Goal: Navigation & Orientation: Find specific page/section

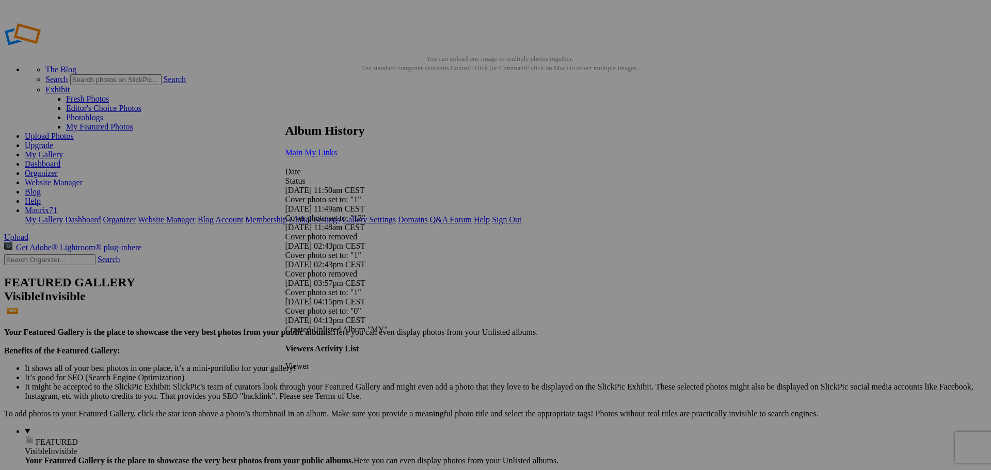
click at [337, 148] on span "My Links" at bounding box center [320, 152] width 33 height 9
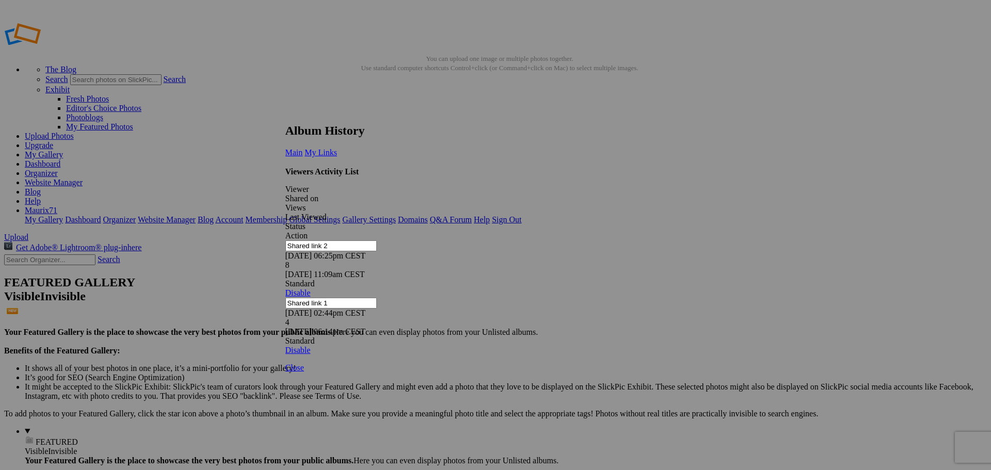
drag, startPoint x: 706, startPoint y: 117, endPoint x: 558, endPoint y: 129, distance: 149.1
click at [285, 114] on link at bounding box center [285, 114] width 0 height 0
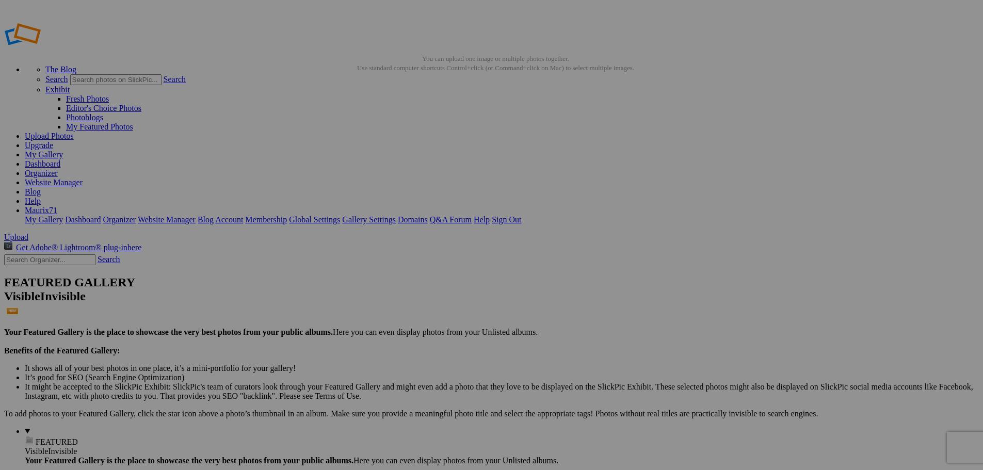
drag, startPoint x: 0, startPoint y: 0, endPoint x: 66, endPoint y: 156, distance: 169.3
drag, startPoint x: 0, startPoint y: 0, endPoint x: 78, endPoint y: 174, distance: 191.0
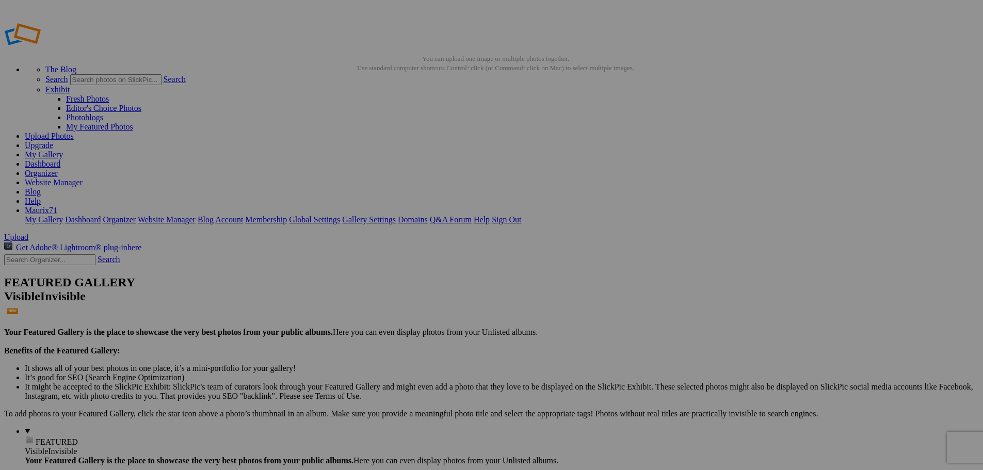
click at [726, 65] on ul "The Blog Search Search Exhibit Fresh Photos Editor's Choice Photos Photoblogs M…" at bounding box center [491, 144] width 975 height 159
click at [60, 159] on link "Dashboard" at bounding box center [43, 163] width 36 height 9
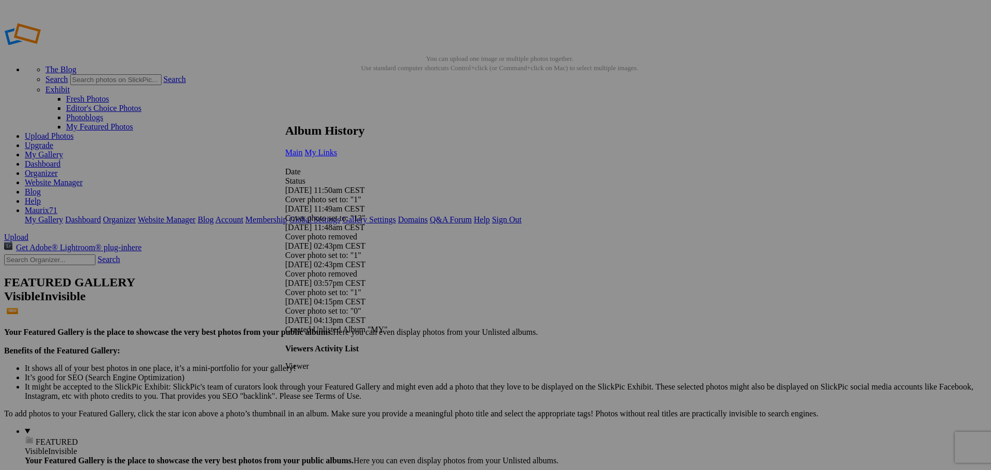
click at [337, 148] on span "My Links" at bounding box center [320, 152] width 33 height 9
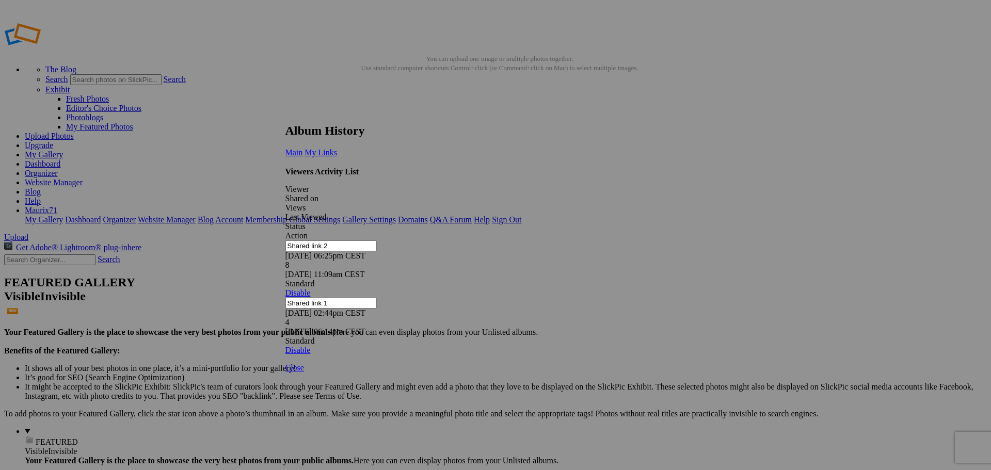
click at [285, 114] on link at bounding box center [285, 114] width 0 height 0
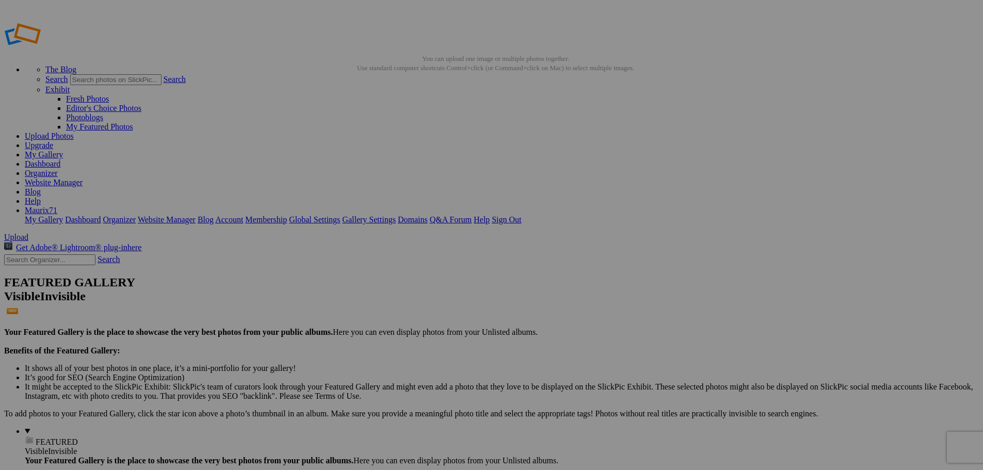
click at [60, 159] on link "Dashboard" at bounding box center [43, 163] width 36 height 9
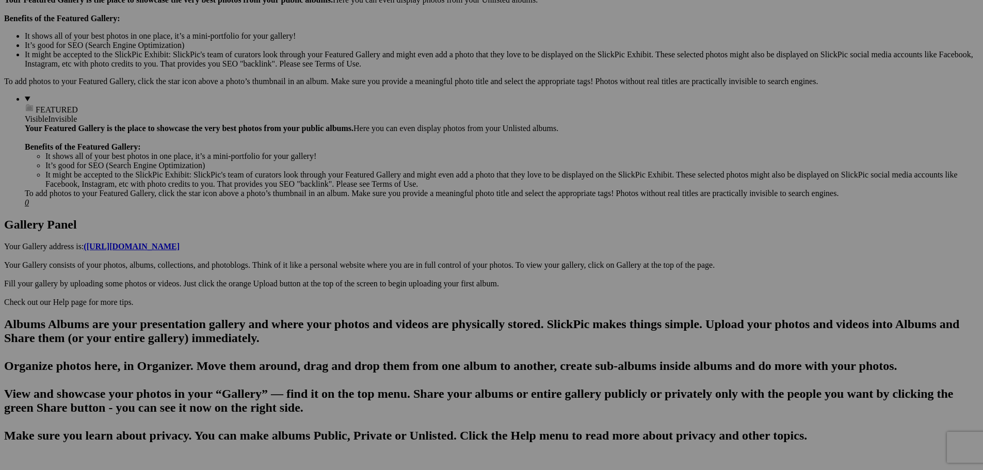
scroll to position [335, 0]
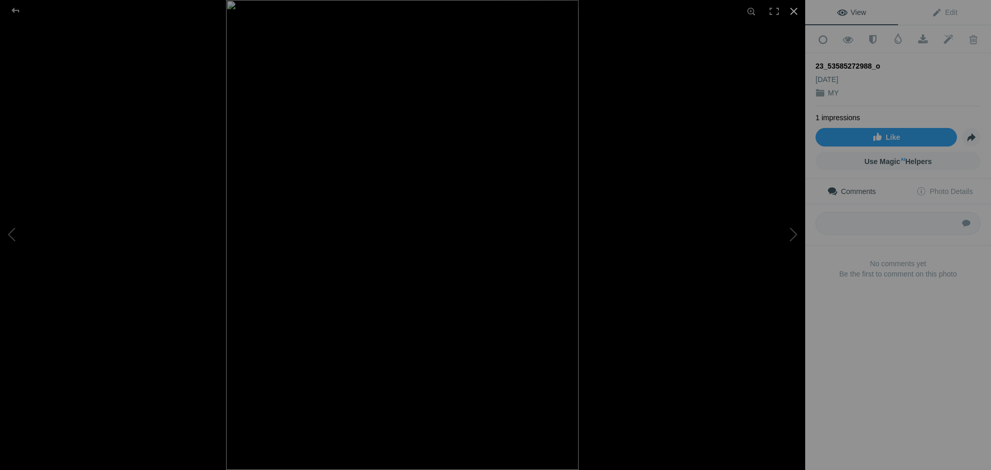
click at [791, 8] on div at bounding box center [793, 11] width 23 height 23
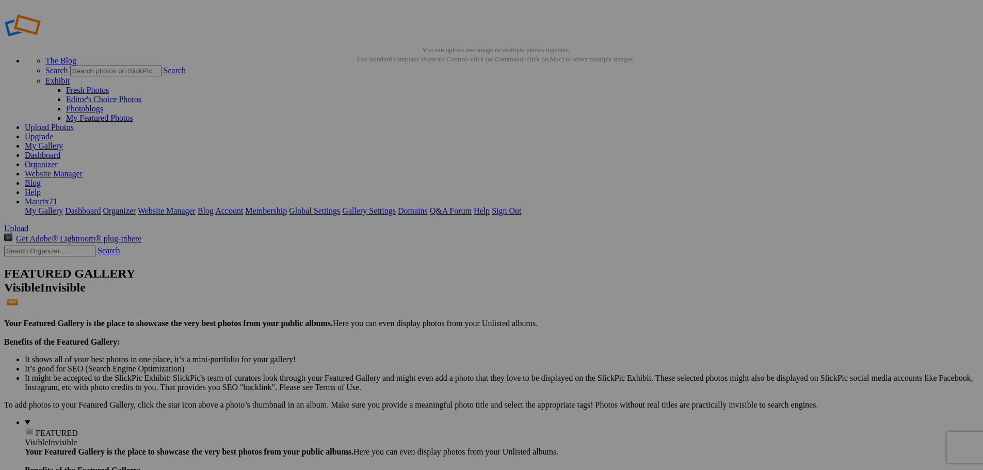
scroll to position [0, 0]
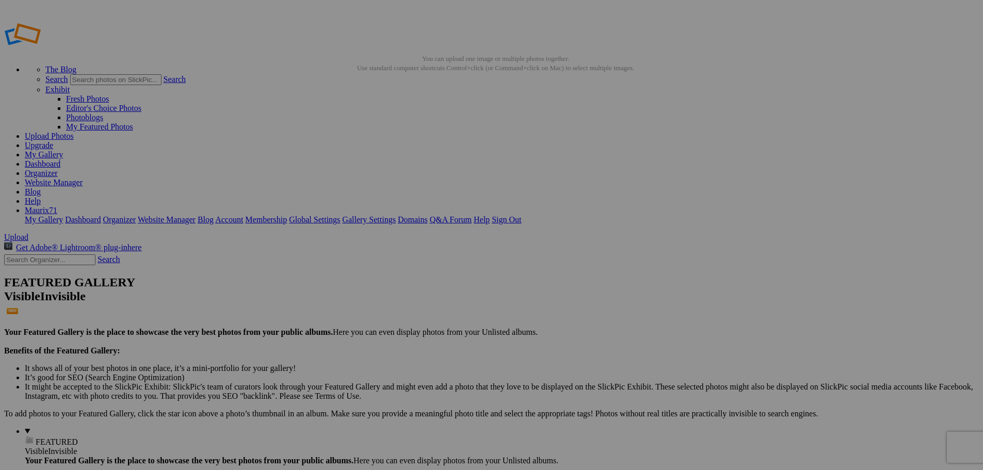
click at [60, 159] on link "Dashboard" at bounding box center [43, 163] width 36 height 9
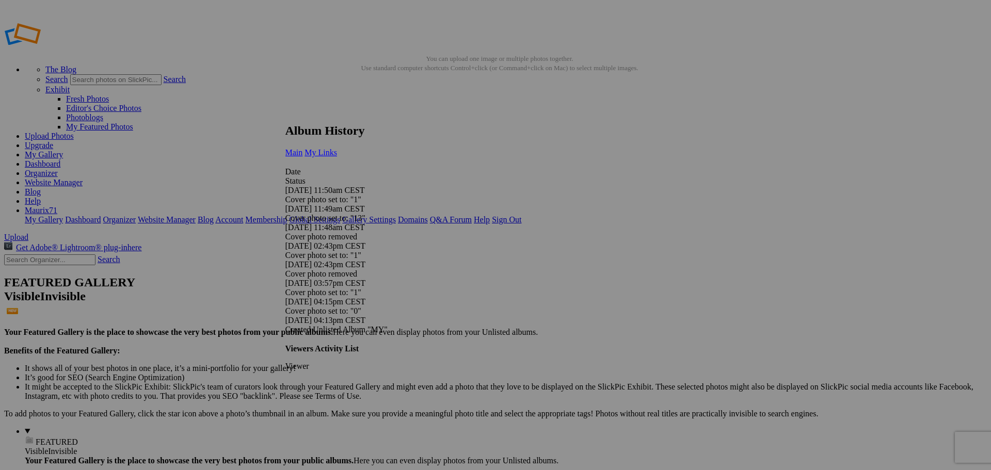
click at [337, 148] on span "My Links" at bounding box center [320, 152] width 33 height 9
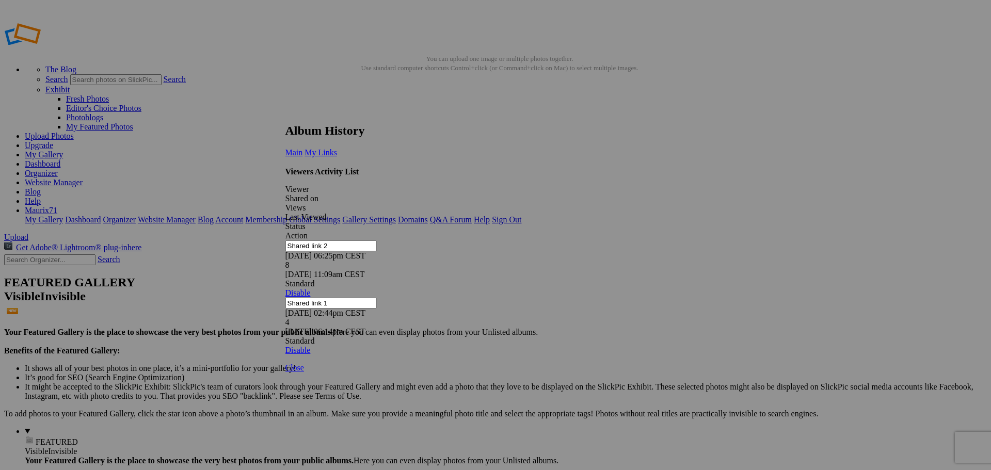
click at [285, 114] on link at bounding box center [285, 114] width 0 height 0
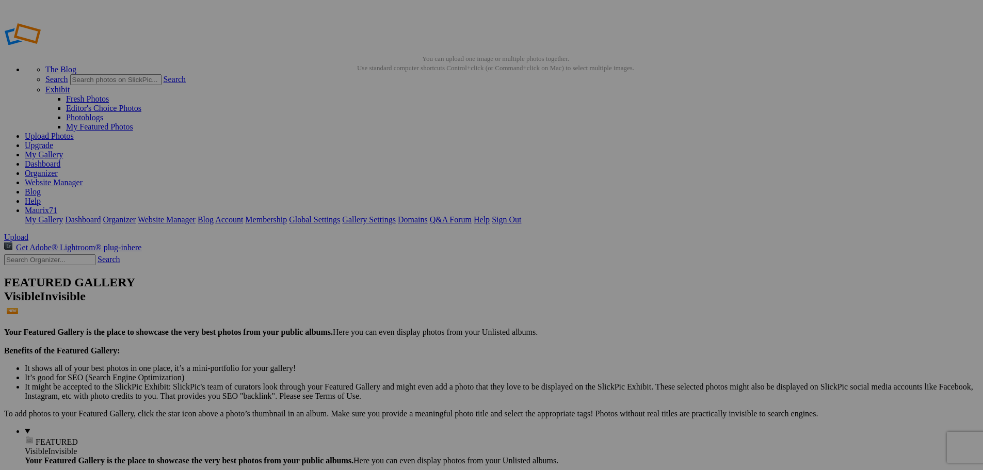
click at [60, 159] on link "Dashboard" at bounding box center [43, 163] width 36 height 9
drag, startPoint x: 0, startPoint y: 0, endPoint x: 83, endPoint y: 139, distance: 162.0
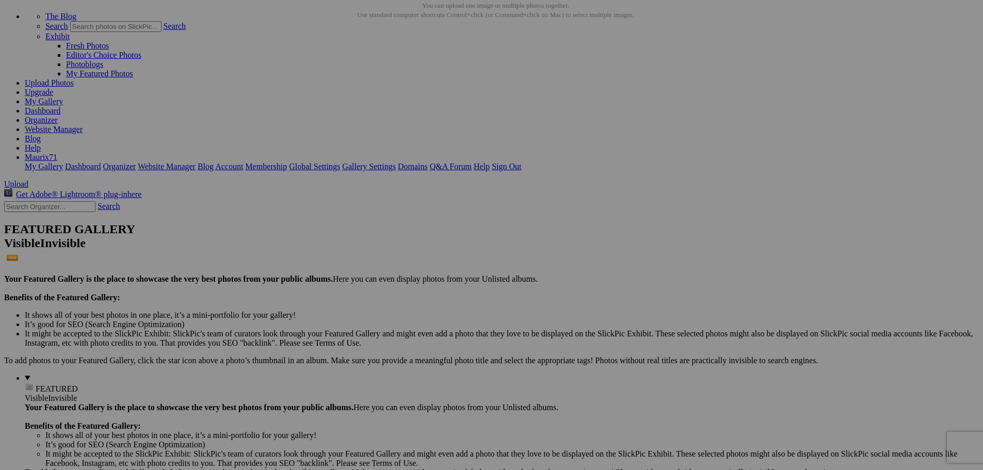
scroll to position [52, 0]
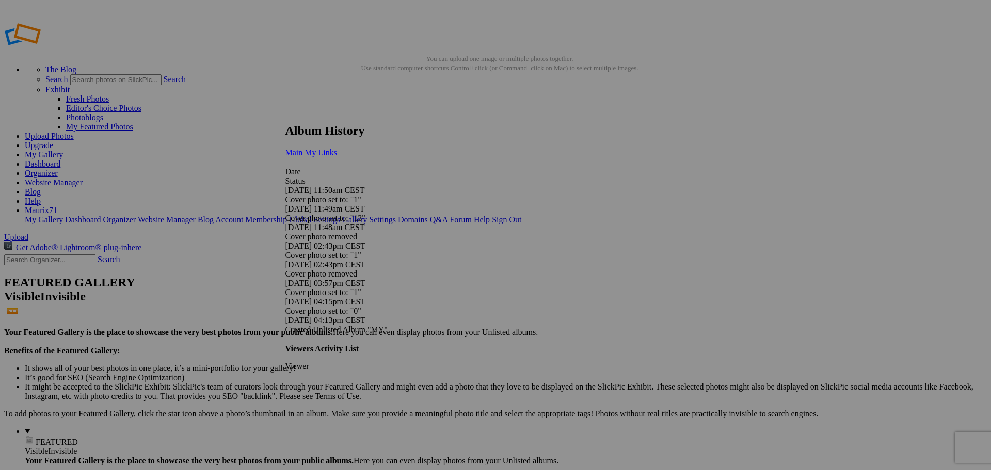
click at [337, 148] on span "My Links" at bounding box center [320, 152] width 33 height 9
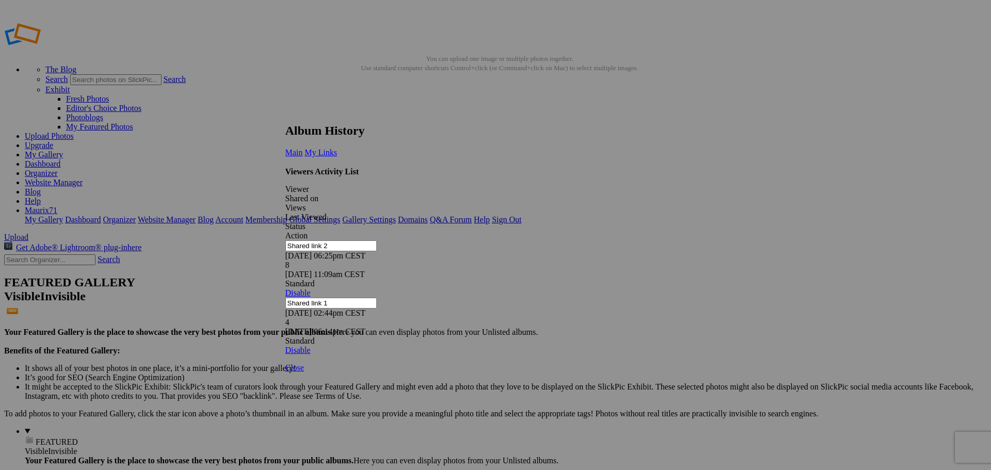
click at [285, 114] on link at bounding box center [285, 114] width 0 height 0
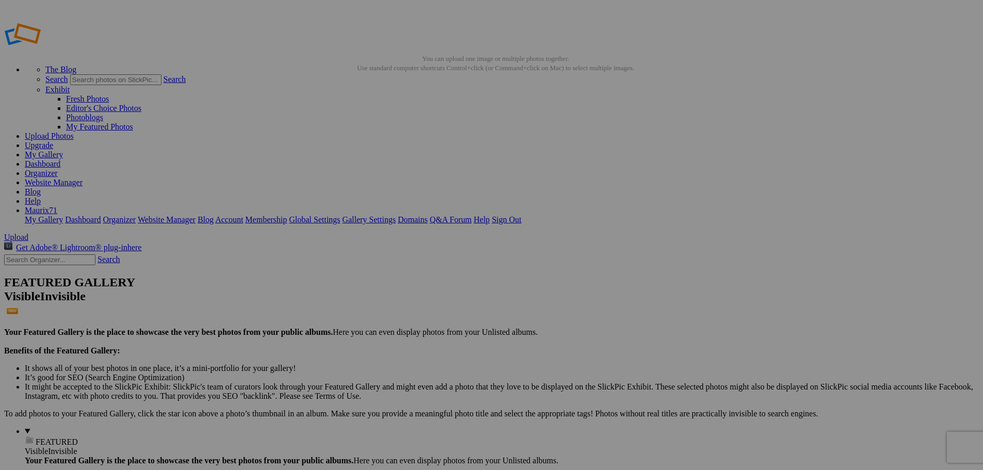
click at [60, 159] on link "Dashboard" at bounding box center [43, 163] width 36 height 9
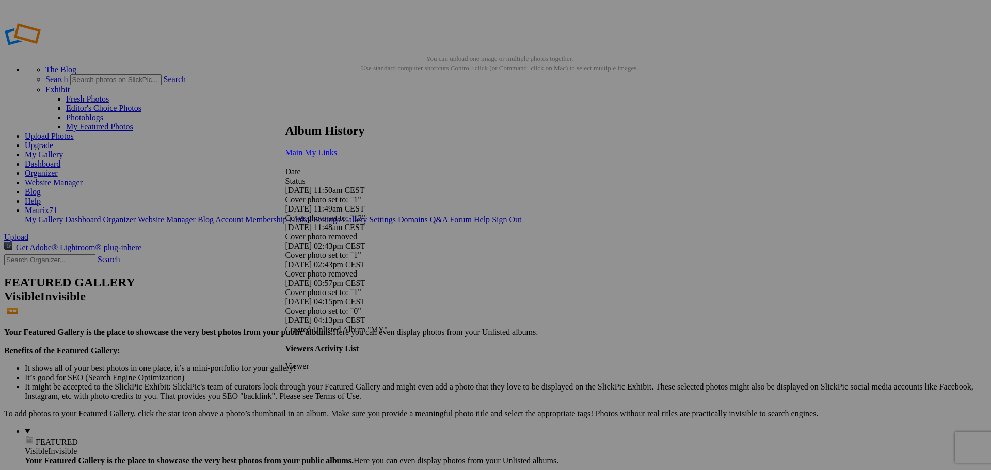
click at [337, 148] on span "My Links" at bounding box center [320, 152] width 33 height 9
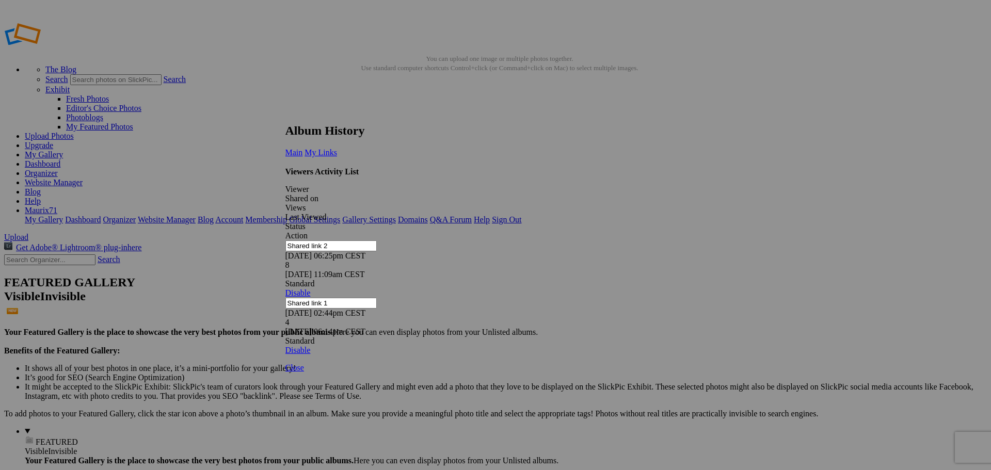
click at [285, 114] on link at bounding box center [285, 114] width 0 height 0
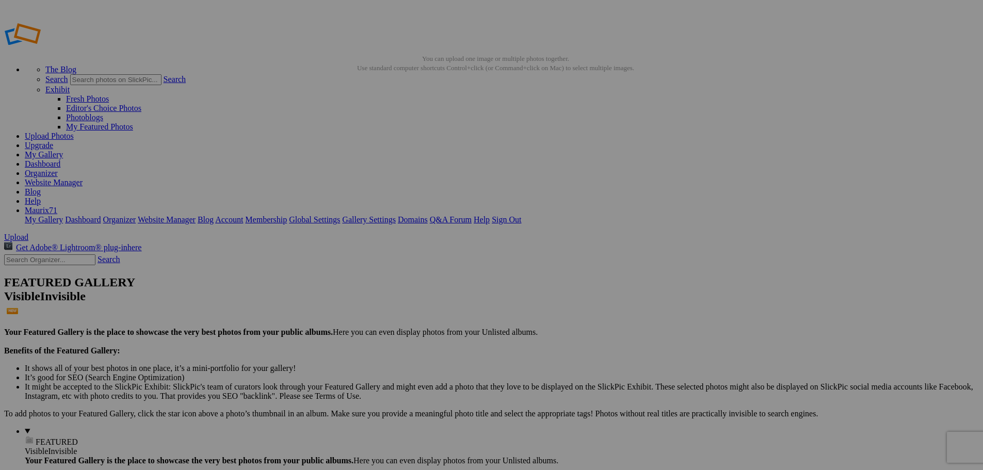
click at [60, 159] on link "Dashboard" at bounding box center [43, 163] width 36 height 9
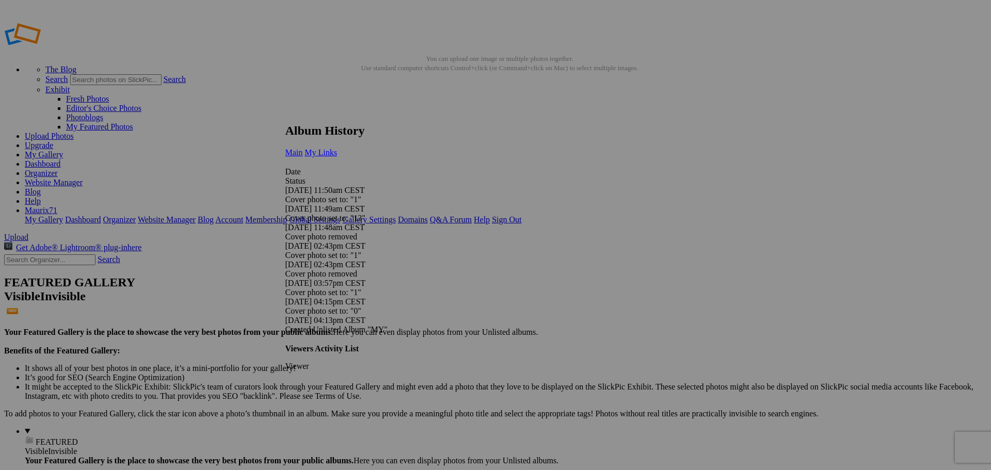
click at [358, 125] on h2 "Album History" at bounding box center [491, 131] width 413 height 14
click at [337, 148] on link "My Links" at bounding box center [320, 152] width 33 height 9
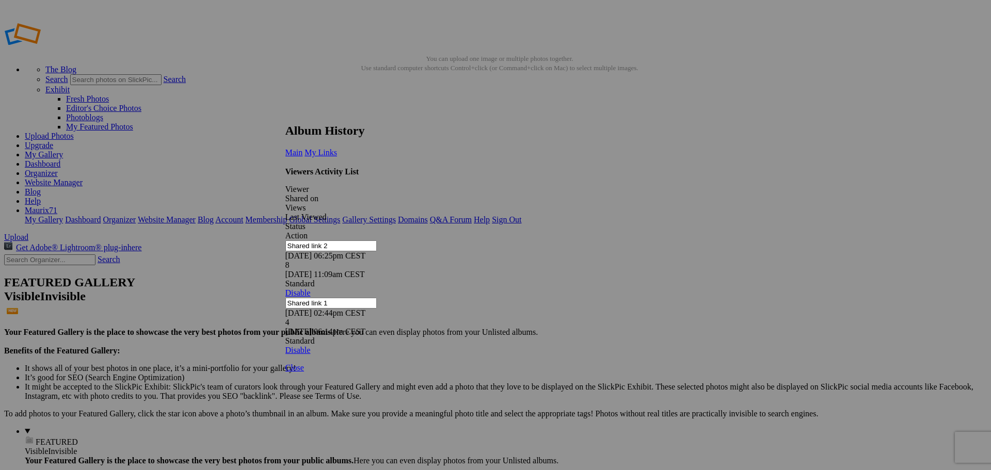
click at [285, 114] on link at bounding box center [285, 114] width 0 height 0
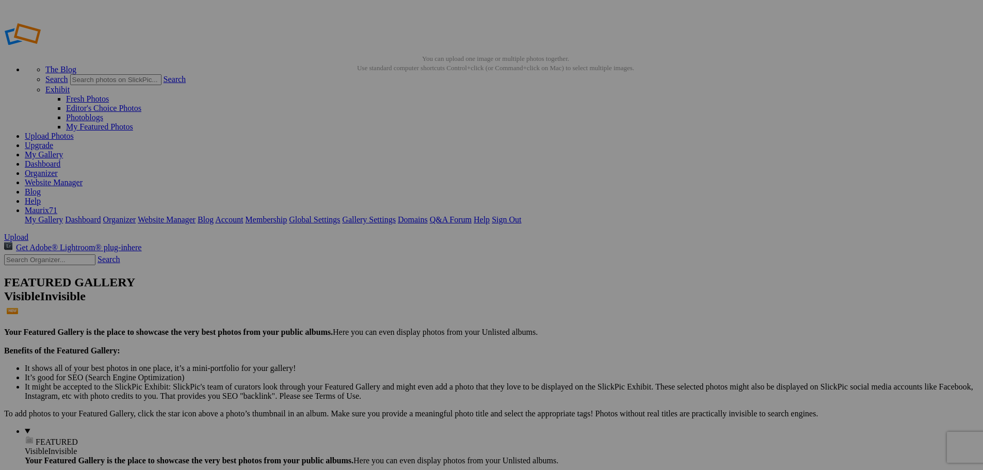
click at [60, 159] on link "Dashboard" at bounding box center [43, 163] width 36 height 9
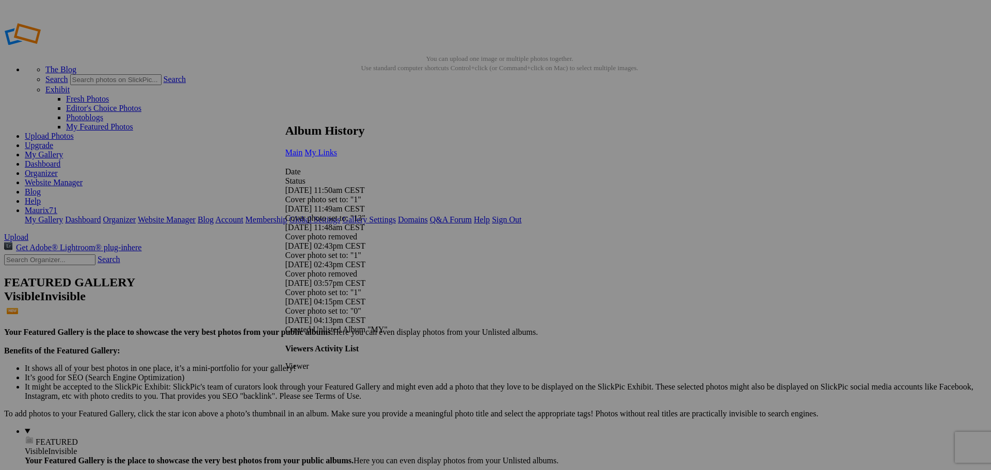
click at [337, 148] on span "My Links" at bounding box center [320, 152] width 33 height 9
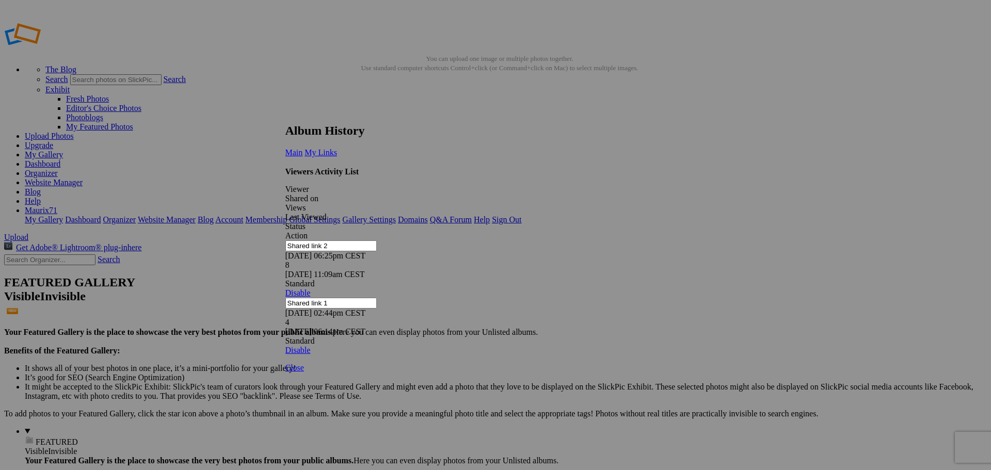
click at [285, 114] on link at bounding box center [285, 114] width 0 height 0
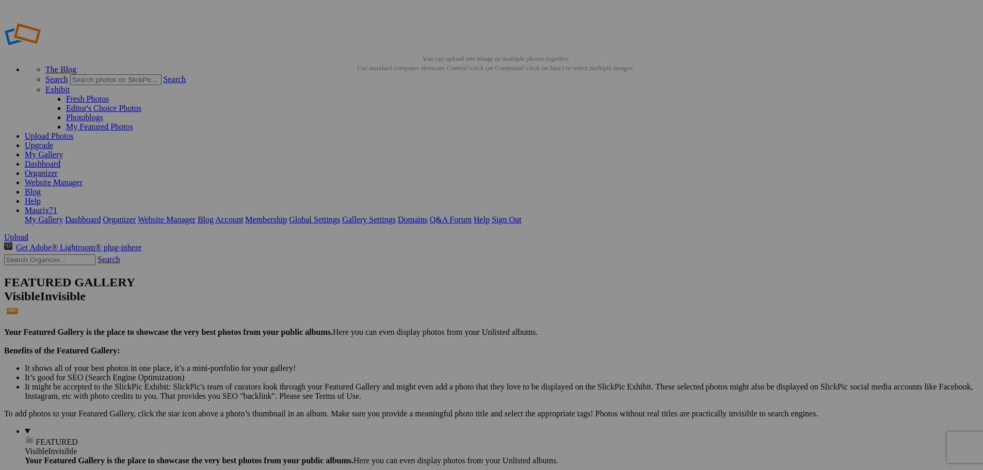
click at [60, 159] on link "Dashboard" at bounding box center [43, 163] width 36 height 9
